Goal: Check status

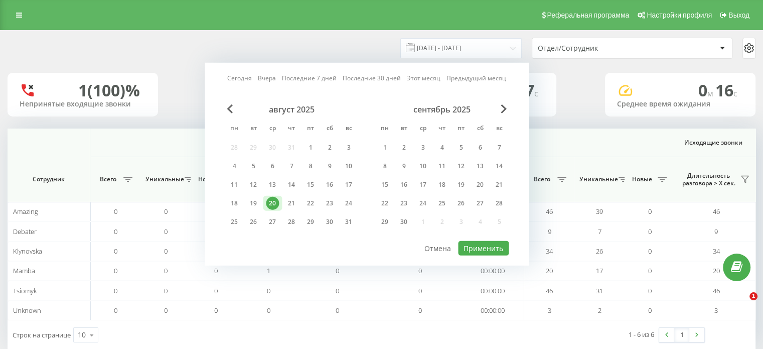
click at [295, 201] on div "21" at bounding box center [291, 203] width 13 height 13
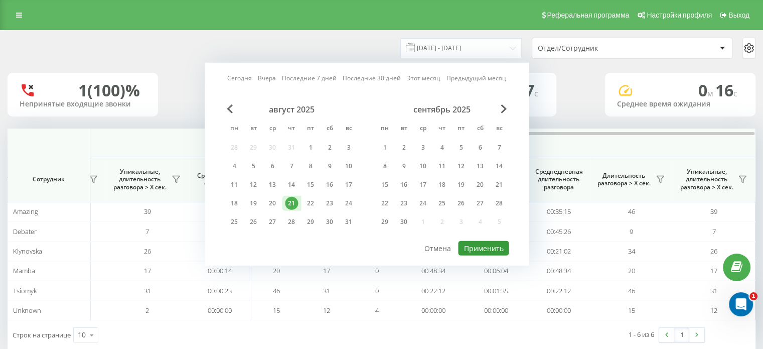
click at [471, 248] on button "Применить" at bounding box center [483, 248] width 51 height 15
type input "[DATE] - [DATE]"
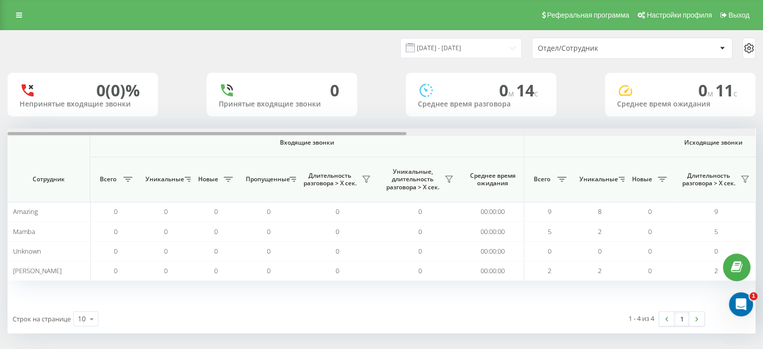
scroll to position [0, 651]
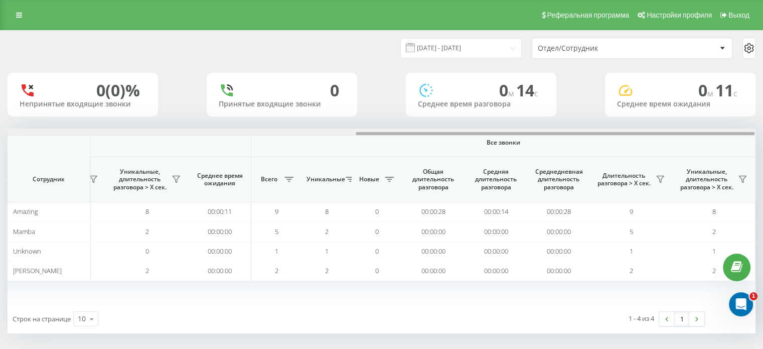
drag, startPoint x: 293, startPoint y: 130, endPoint x: 478, endPoint y: 129, distance: 185.6
click at [478, 129] on div at bounding box center [381, 132] width 747 height 8
